Goal: Information Seeking & Learning: Learn about a topic

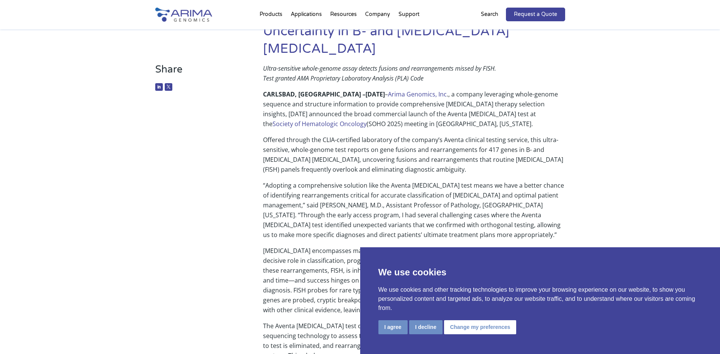
drag, startPoint x: 480, startPoint y: 118, endPoint x: 478, endPoint y: 152, distance: 33.9
click at [478, 152] on p "Offered through the CLIA-certified laboratory of the company’s Aventa clinical …" at bounding box center [414, 158] width 302 height 46
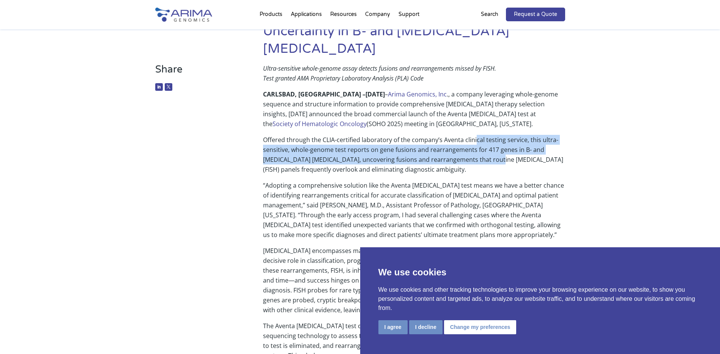
drag, startPoint x: 476, startPoint y: 126, endPoint x: 478, endPoint y: 144, distance: 17.6
click at [478, 144] on p "Offered through the CLIA-certified laboratory of the company’s Aventa clinical …" at bounding box center [414, 158] width 302 height 46
drag, startPoint x: 478, startPoint y: 122, endPoint x: 477, endPoint y: 146, distance: 24.3
click at [477, 146] on p "Offered through the CLIA-certified laboratory of the company’s Aventa clinical …" at bounding box center [414, 158] width 302 height 46
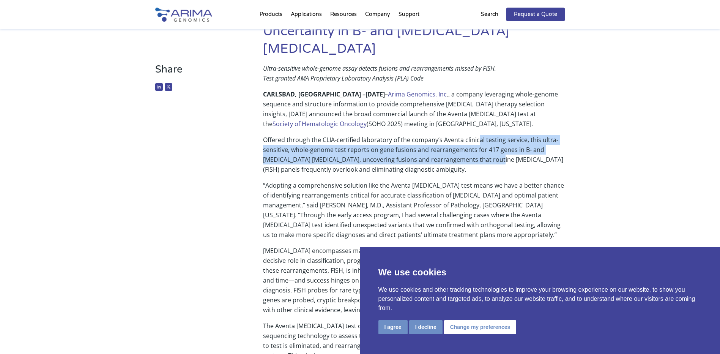
click at [477, 146] on p "Offered through the CLIA-certified laboratory of the company’s Aventa clinical …" at bounding box center [414, 158] width 302 height 46
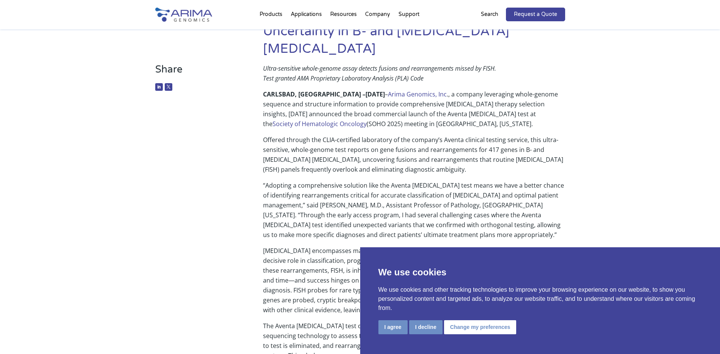
drag, startPoint x: 472, startPoint y: 119, endPoint x: 472, endPoint y: 151, distance: 31.9
click at [472, 151] on p "Offered through the CLIA-certified laboratory of the company’s Aventa clinical …" at bounding box center [414, 158] width 302 height 46
drag, startPoint x: 469, startPoint y: 119, endPoint x: 469, endPoint y: 147, distance: 27.7
click at [469, 147] on p "Offered through the CLIA-certified laboratory of the company’s Aventa clinical …" at bounding box center [414, 158] width 302 height 46
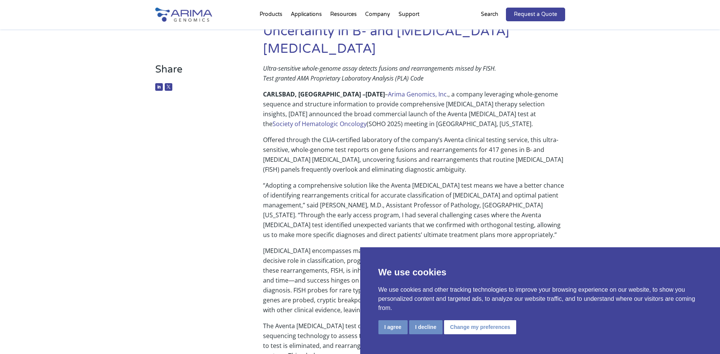
click at [469, 147] on p "Offered through the CLIA-certified laboratory of the company’s Aventa clinical …" at bounding box center [414, 158] width 302 height 46
